Goal: Task Accomplishment & Management: Manage account settings

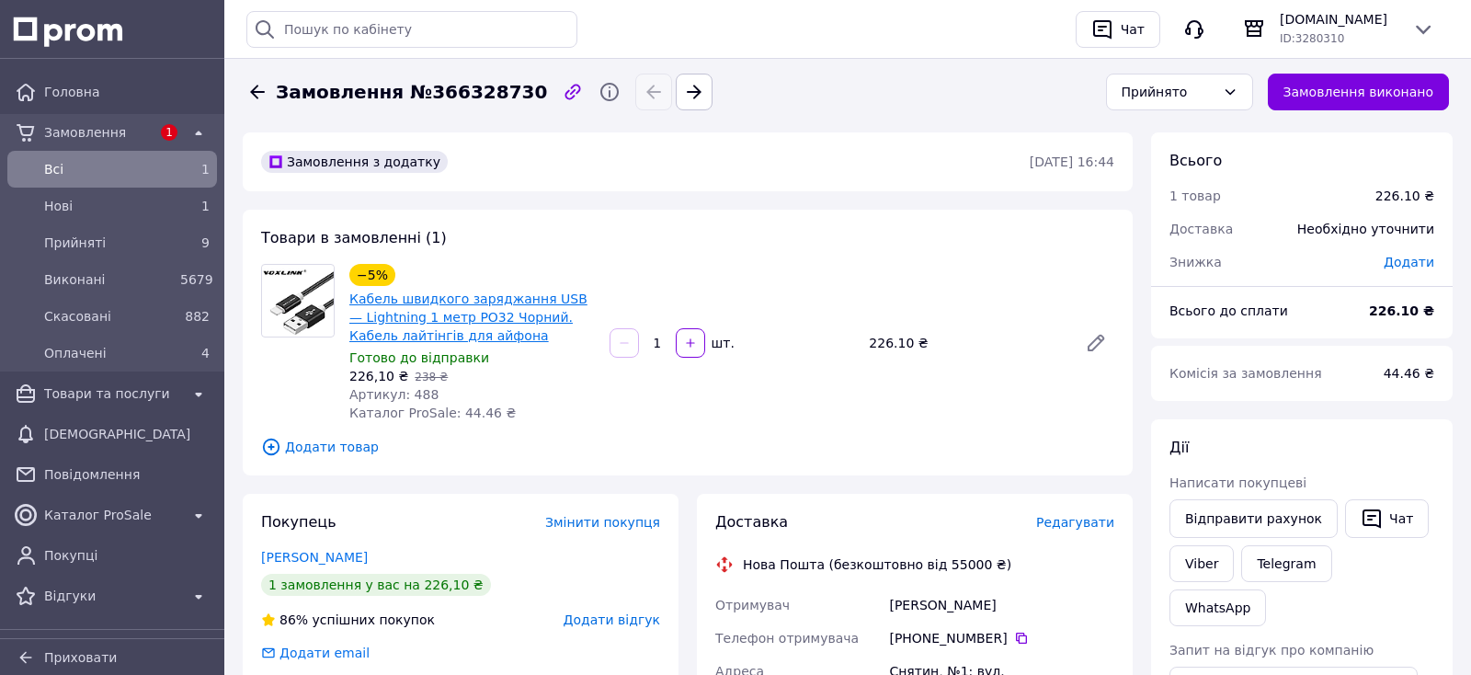
click at [426, 320] on link "Кабель швидкого заряджання USB — Lightning 1 метр PO32 Чорний. Кабель лайтінгів…" at bounding box center [468, 316] width 238 height 51
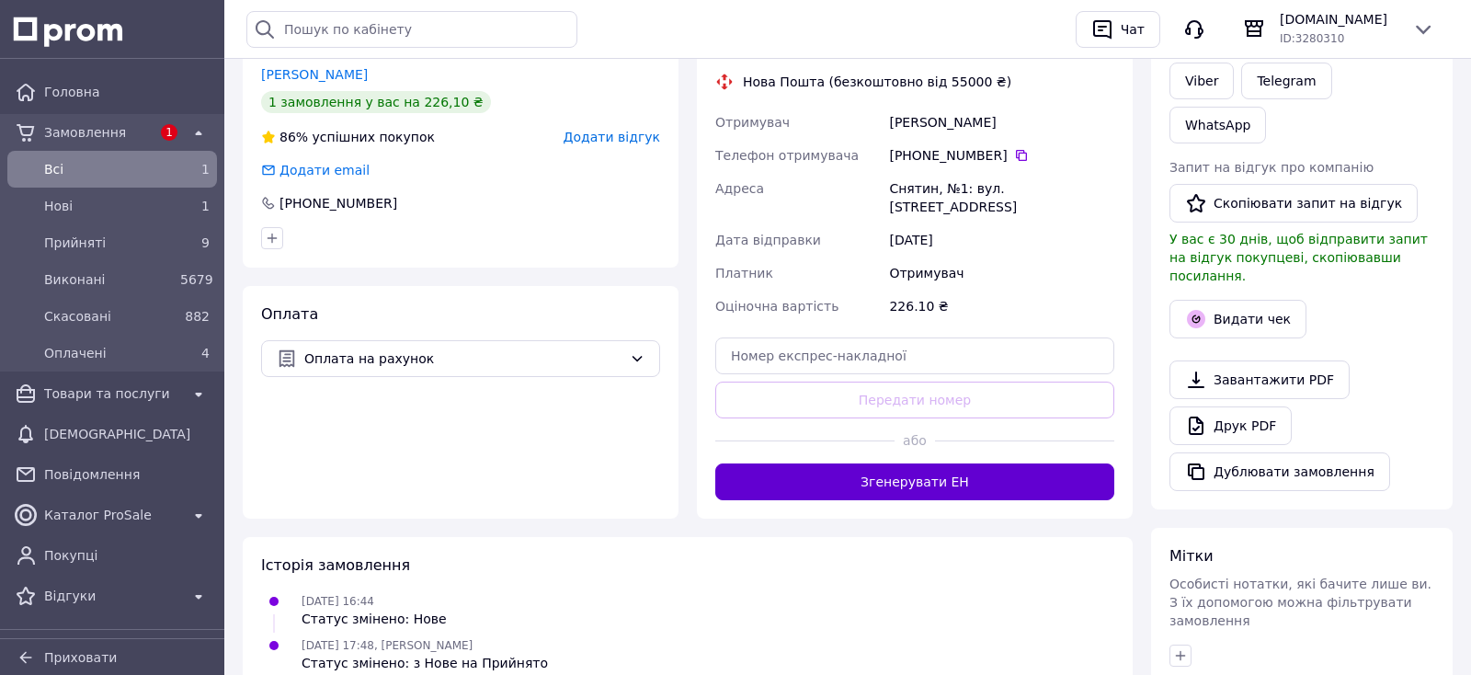
click at [1014, 474] on button "Згенерувати ЕН" at bounding box center [914, 481] width 399 height 37
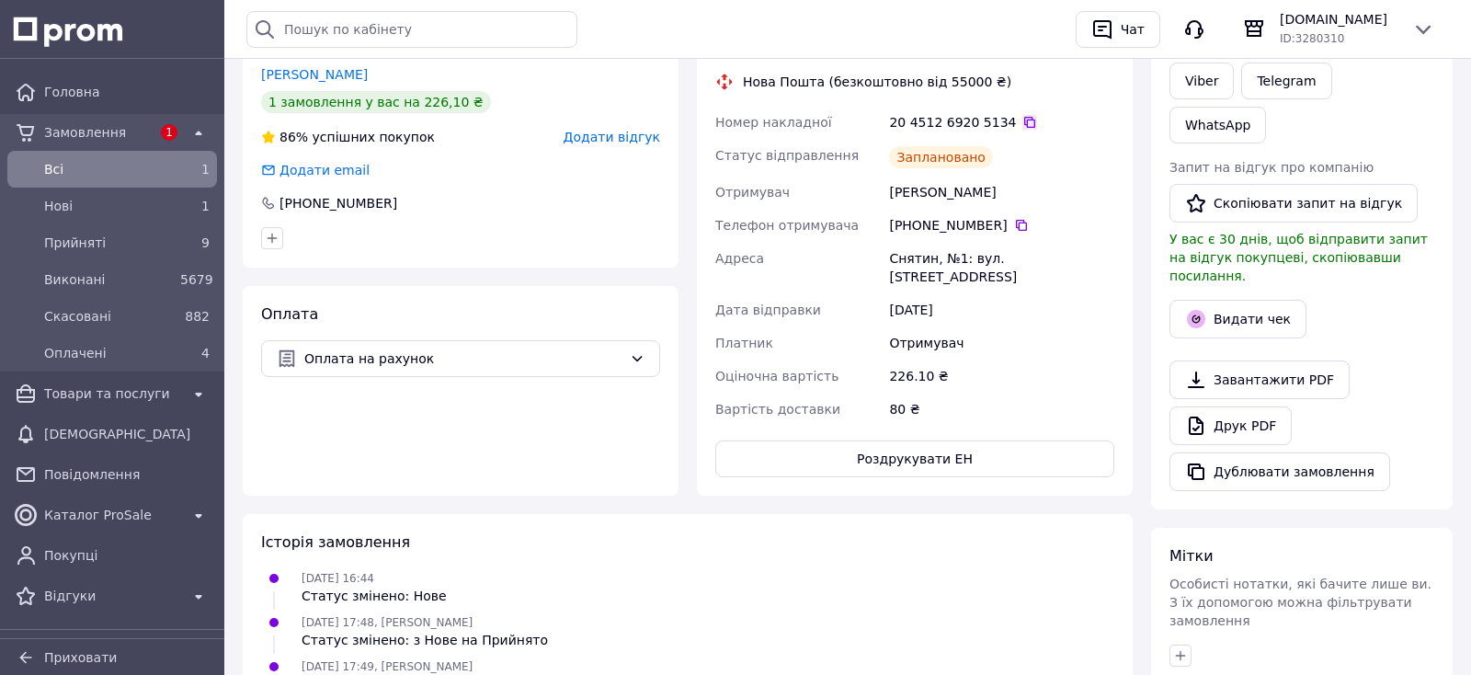
click at [1024, 127] on icon at bounding box center [1029, 122] width 11 height 11
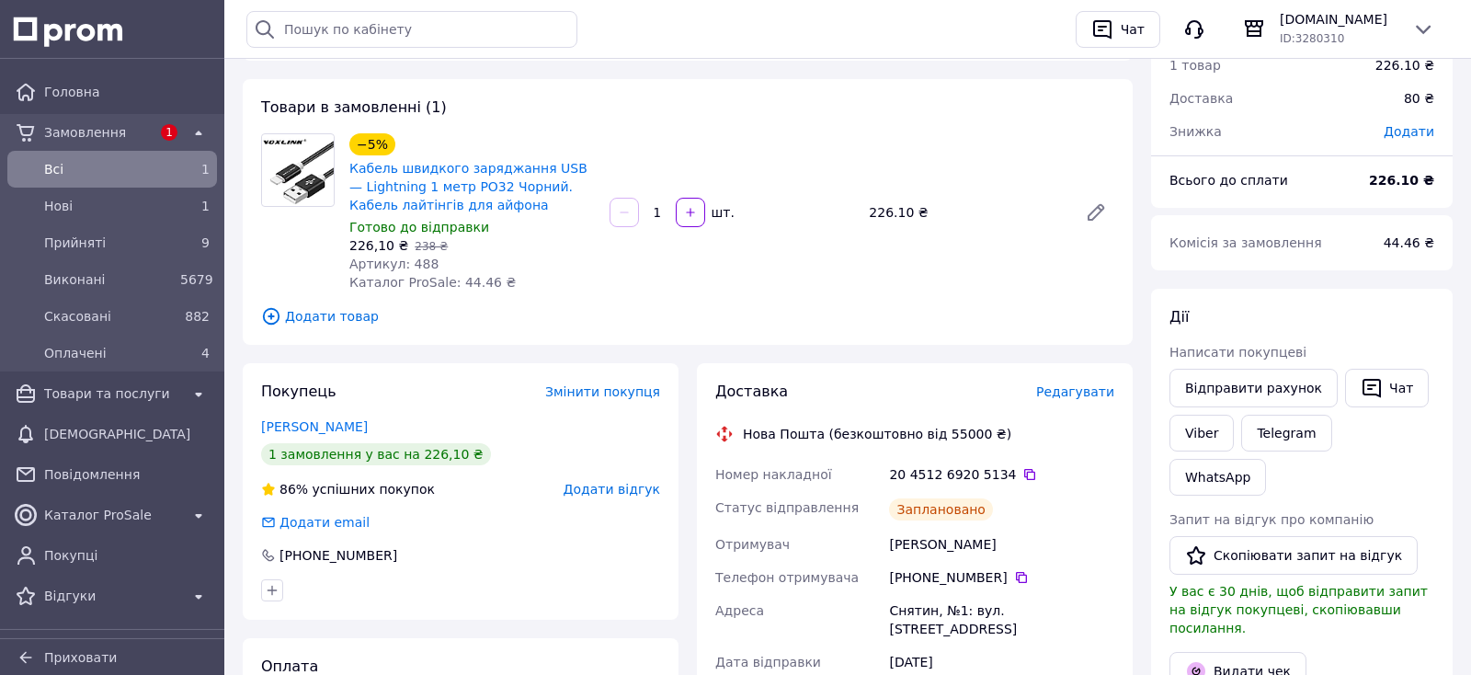
scroll to position [97, 0]
